Goal: Register for event/course

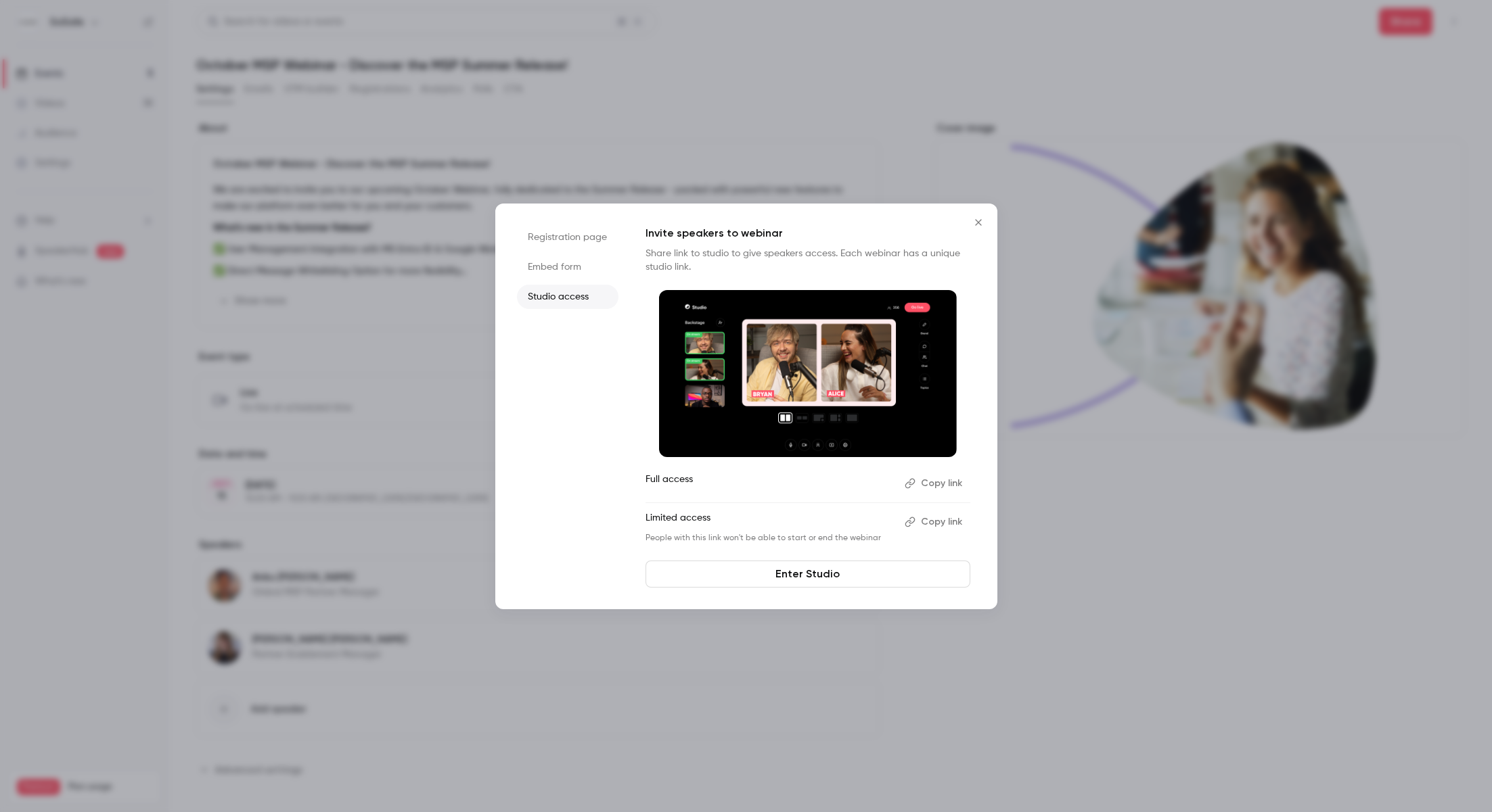
click at [976, 224] on icon "Close" at bounding box center [977, 222] width 16 height 11
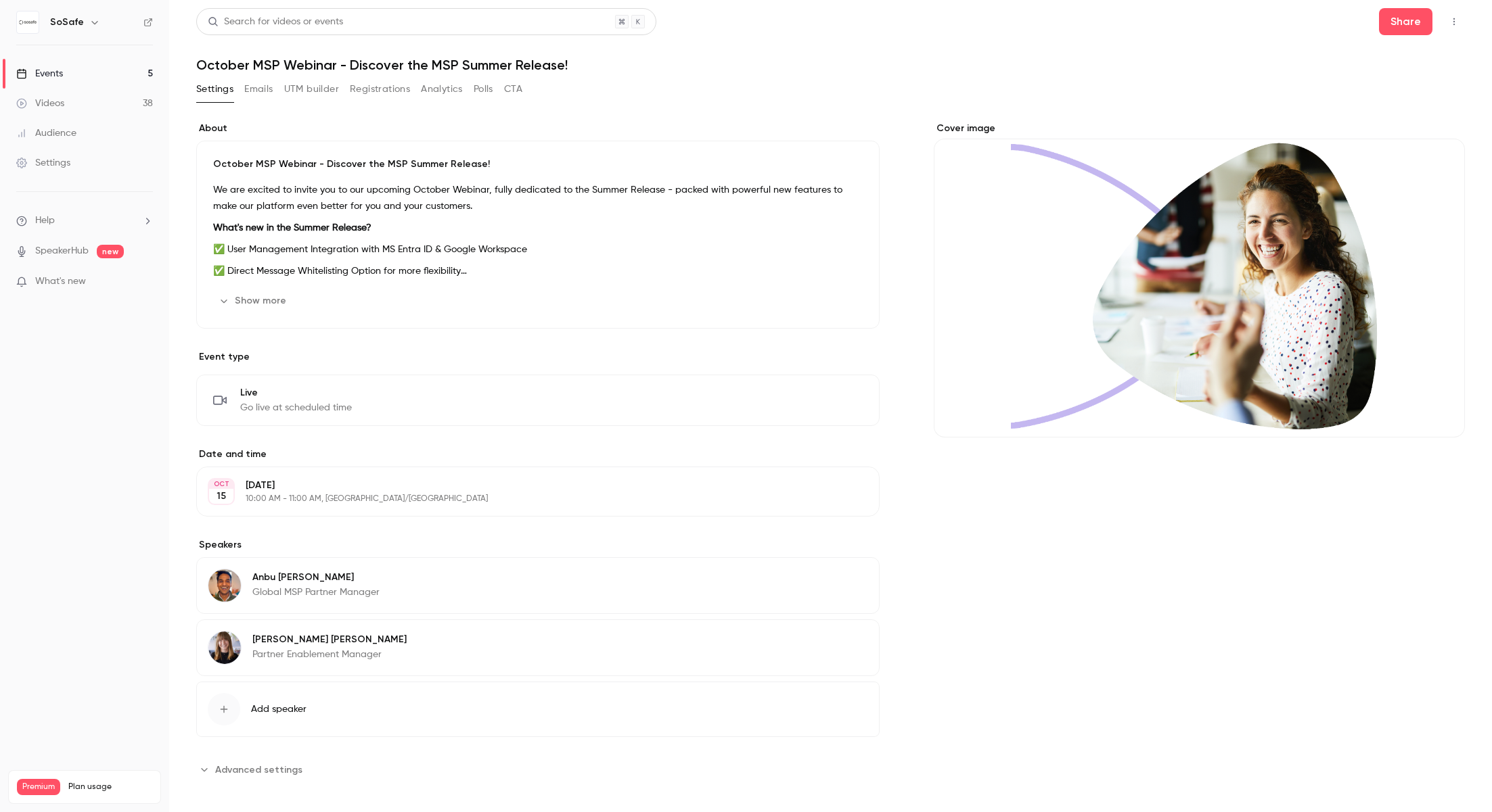
click at [1442, 25] on div "Share" at bounding box center [1421, 22] width 86 height 27
click at [1450, 23] on icon "button" at bounding box center [1453, 21] width 11 height 9
click at [1376, 88] on div "Enter Studio" at bounding box center [1401, 92] width 103 height 13
click at [1440, 29] on div "Share" at bounding box center [1421, 22] width 86 height 27
click at [1450, 27] on button "button" at bounding box center [1454, 22] width 22 height 22
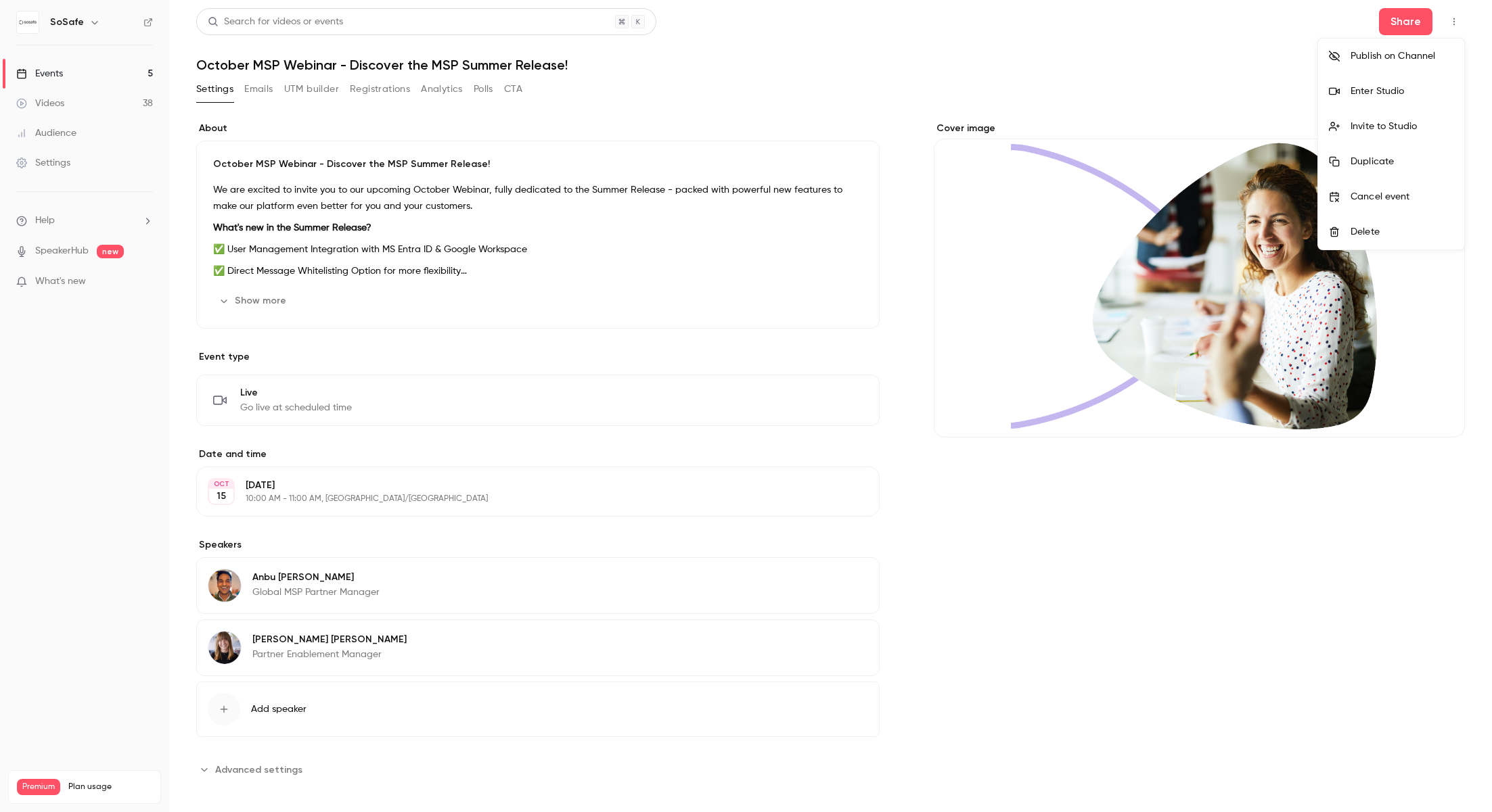
click at [1374, 95] on div "Enter Studio" at bounding box center [1401, 92] width 103 height 13
click at [74, 72] on link "Events 5" at bounding box center [84, 73] width 169 height 29
